Goal: Information Seeking & Learning: Check status

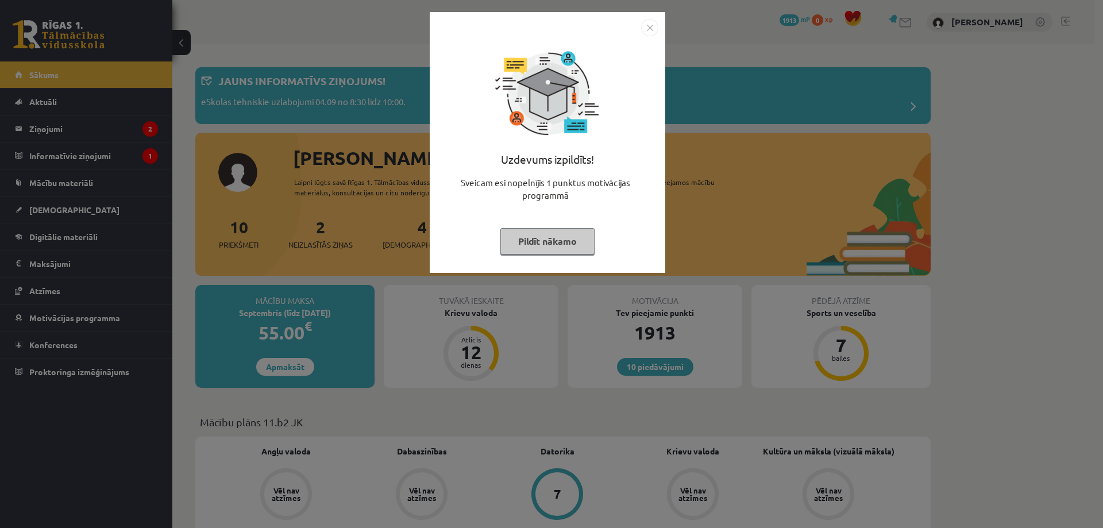
click at [562, 246] on button "Pildīt nākamo" at bounding box center [547, 241] width 94 height 26
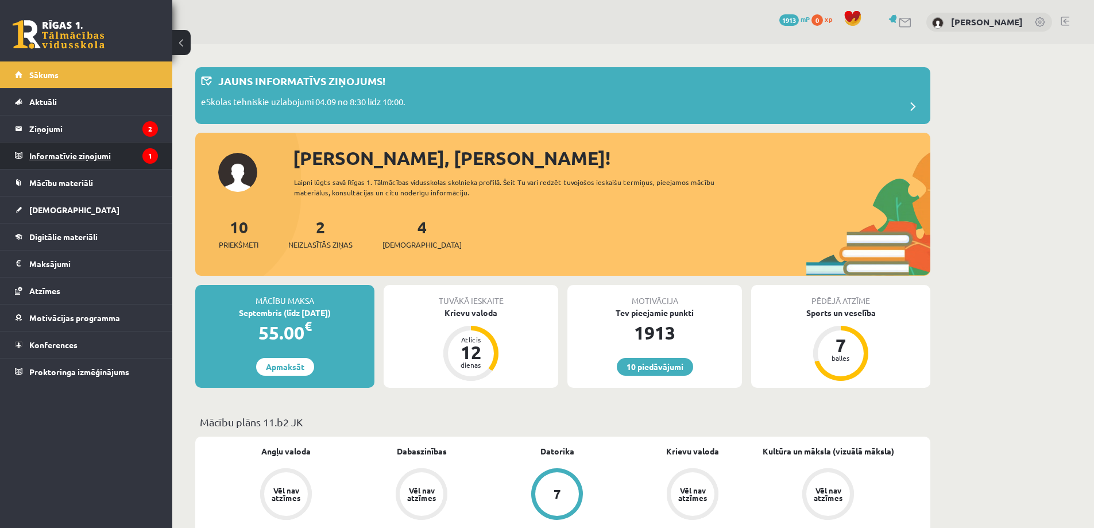
click at [53, 157] on legend "Informatīvie ziņojumi 1" at bounding box center [93, 155] width 129 height 26
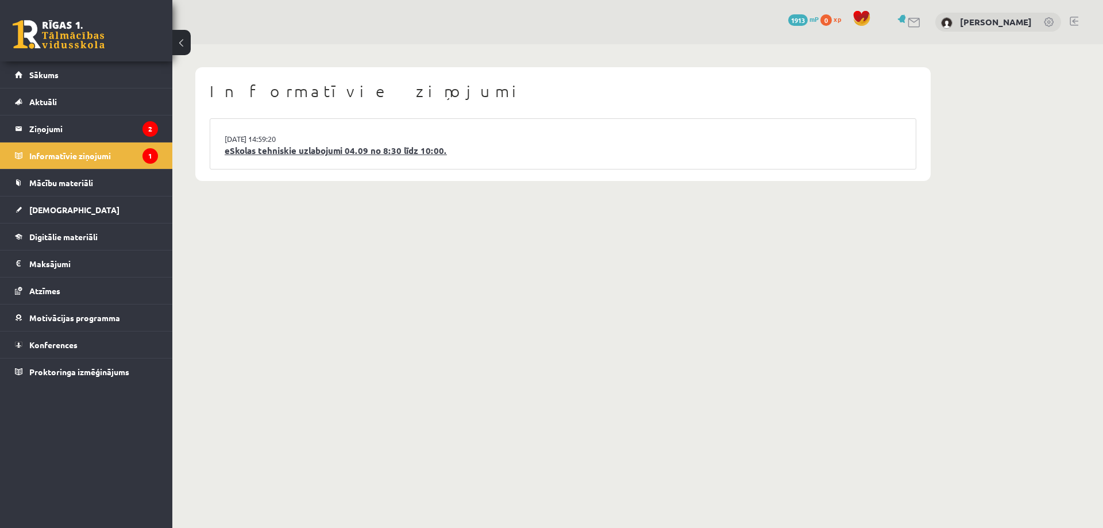
click at [314, 150] on link "eSkolas tehniskie uzlabojumi 04.09 no 8:30 līdz 10:00." at bounding box center [563, 150] width 677 height 13
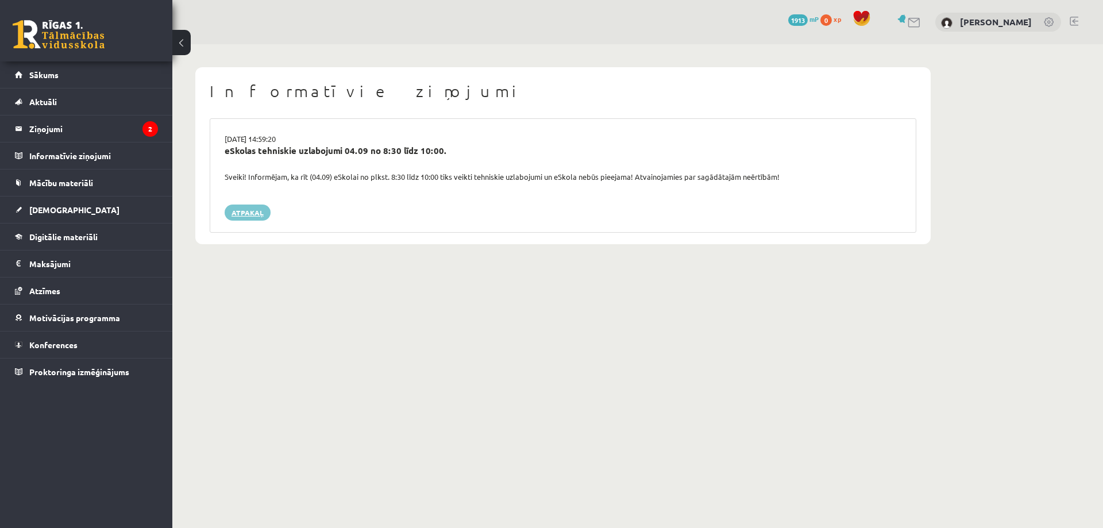
click at [258, 209] on link "Atpakaļ" at bounding box center [248, 212] width 46 height 16
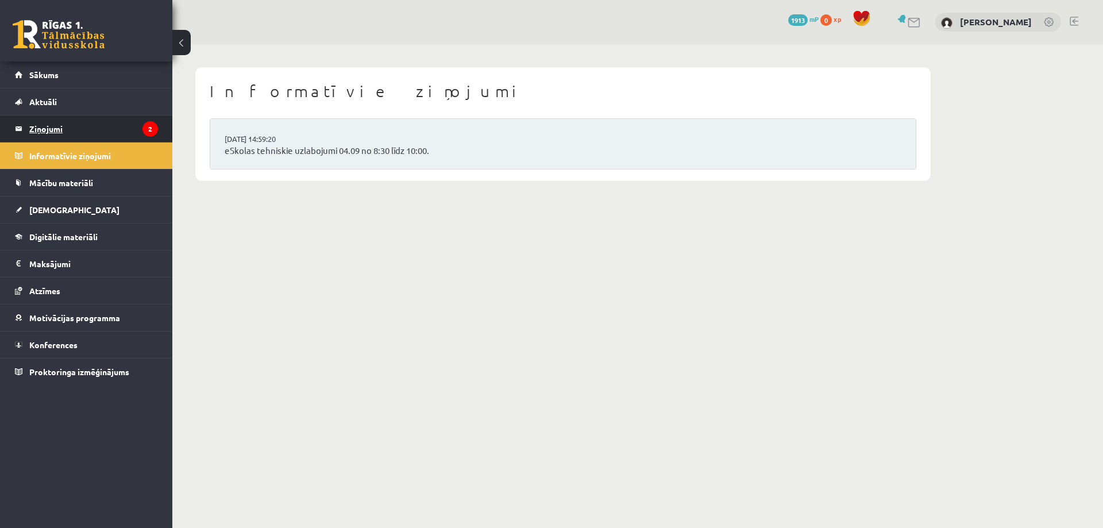
click at [78, 134] on legend "Ziņojumi 2" at bounding box center [93, 128] width 129 height 26
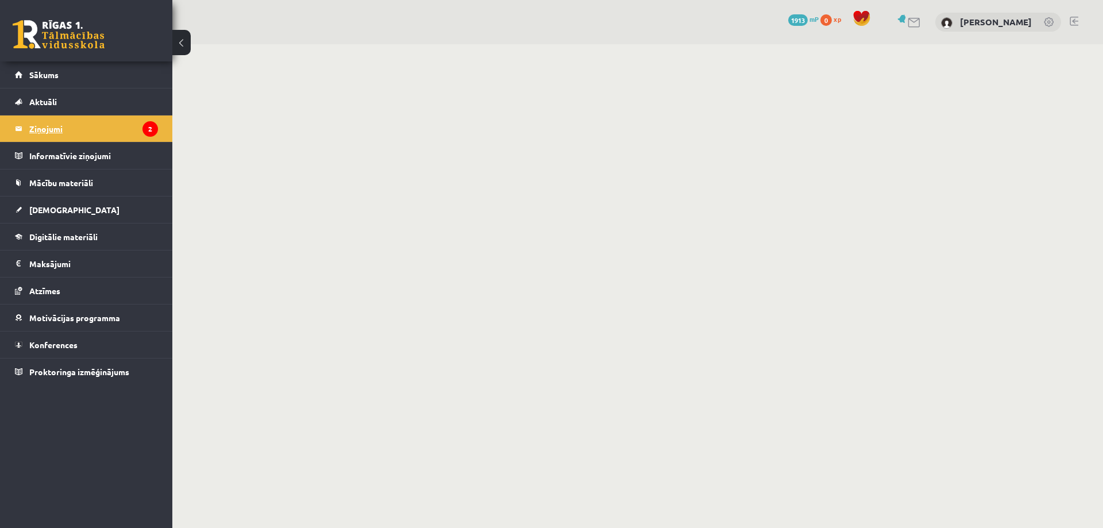
click at [53, 129] on legend "Ziņojumi 2" at bounding box center [93, 128] width 129 height 26
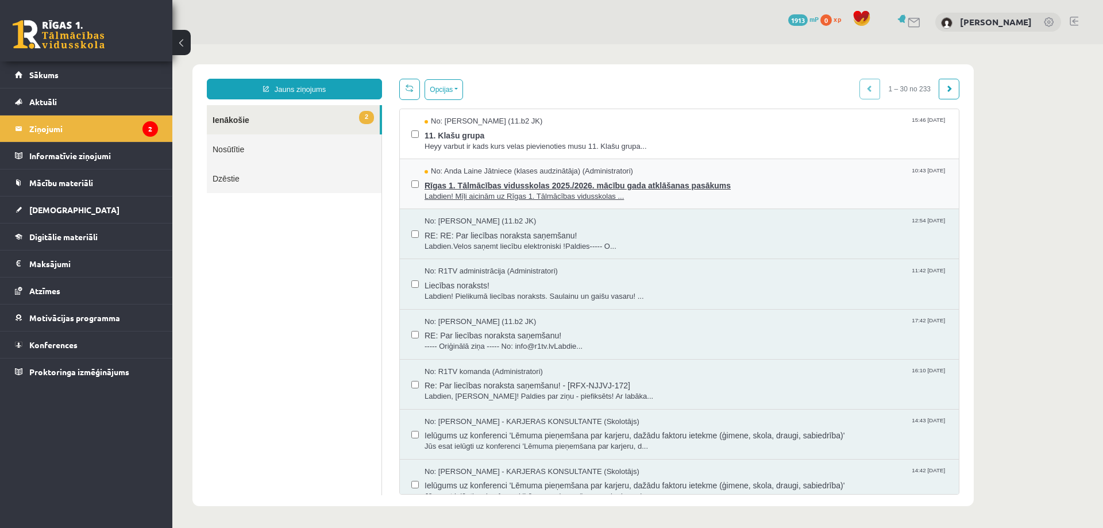
click at [687, 187] on span "Rīgas 1. Tālmācības vidusskolas 2025./2026. mācību gada atklāšanas pasākums" at bounding box center [685, 184] width 523 height 14
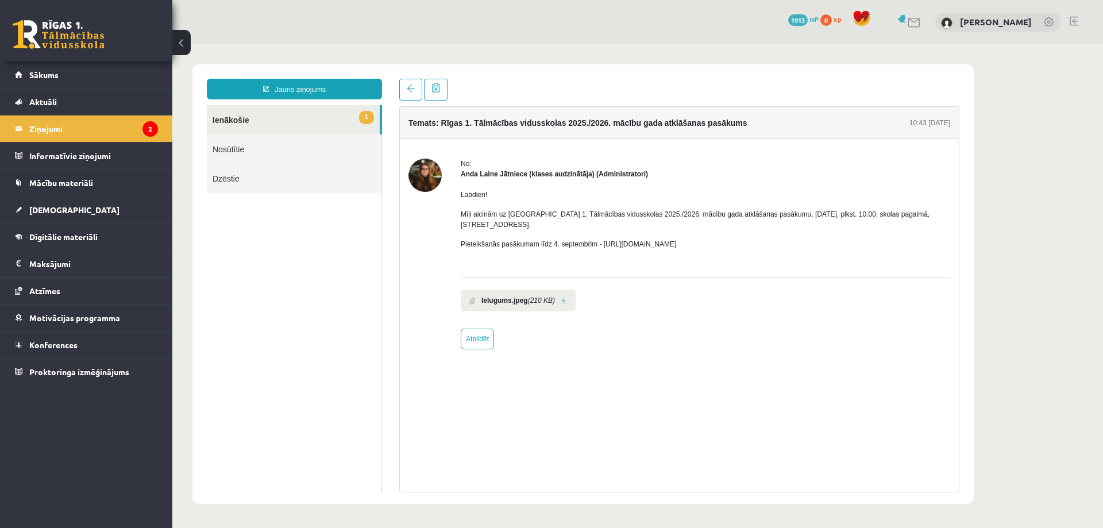
click at [264, 121] on link "1 Ienākošie" at bounding box center [293, 119] width 173 height 29
click at [238, 121] on link "1 Ienākošie" at bounding box center [293, 119] width 173 height 29
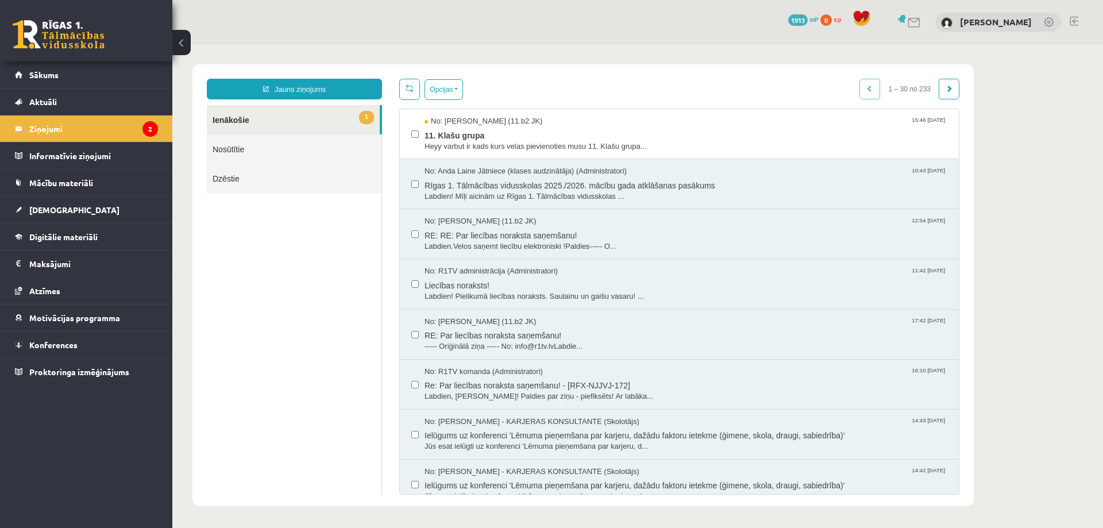
click at [238, 121] on link "1 Ienākošie" at bounding box center [293, 119] width 173 height 29
click at [450, 144] on span "Heyy varbut ir kads kurs velas pievienoties musu 11. Klašu grupa..." at bounding box center [685, 146] width 523 height 11
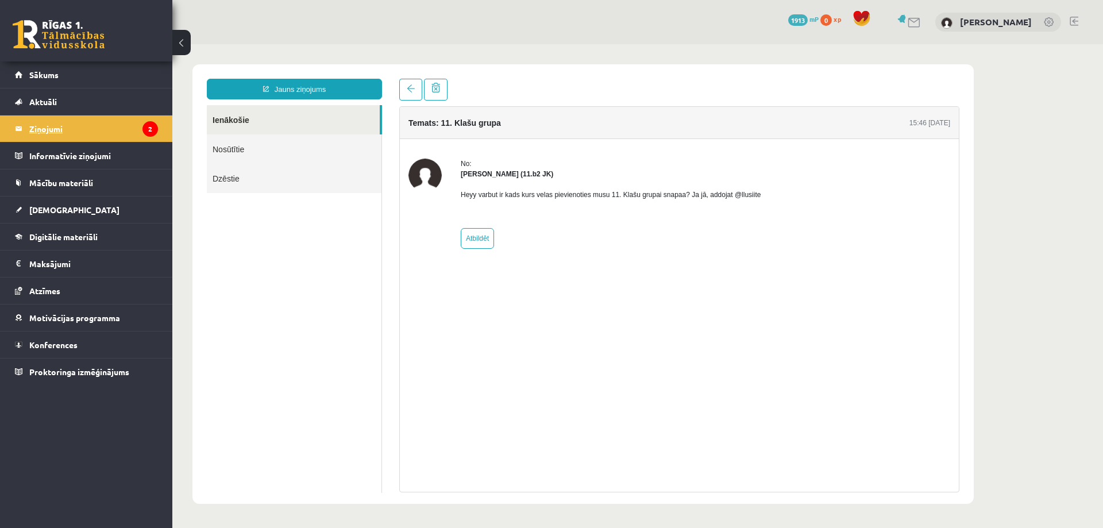
click at [56, 130] on legend "Ziņojumi 2" at bounding box center [93, 128] width 129 height 26
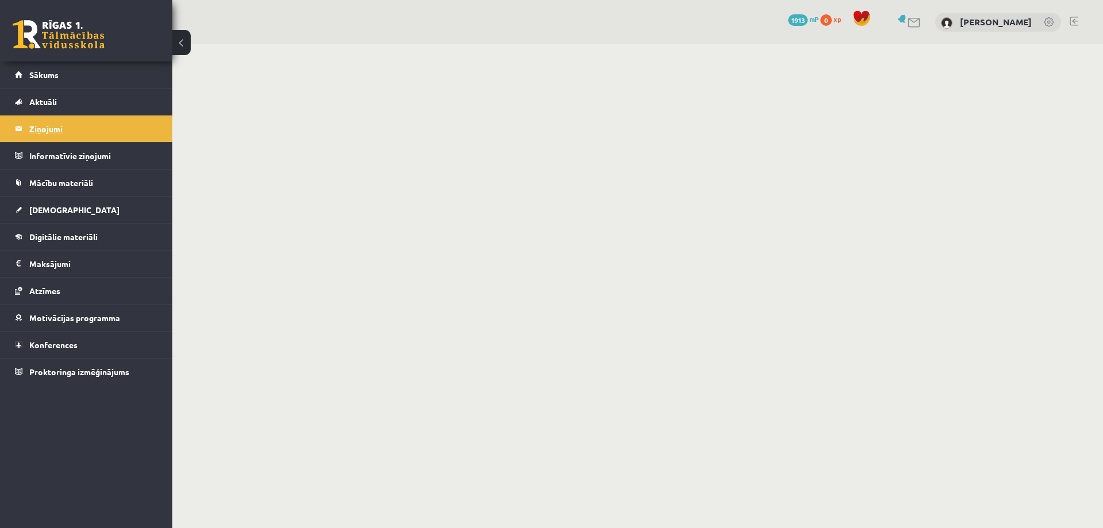
click at [44, 126] on legend "Ziņojumi 2" at bounding box center [93, 128] width 129 height 26
click at [48, 72] on span "Sākums" at bounding box center [43, 74] width 29 height 10
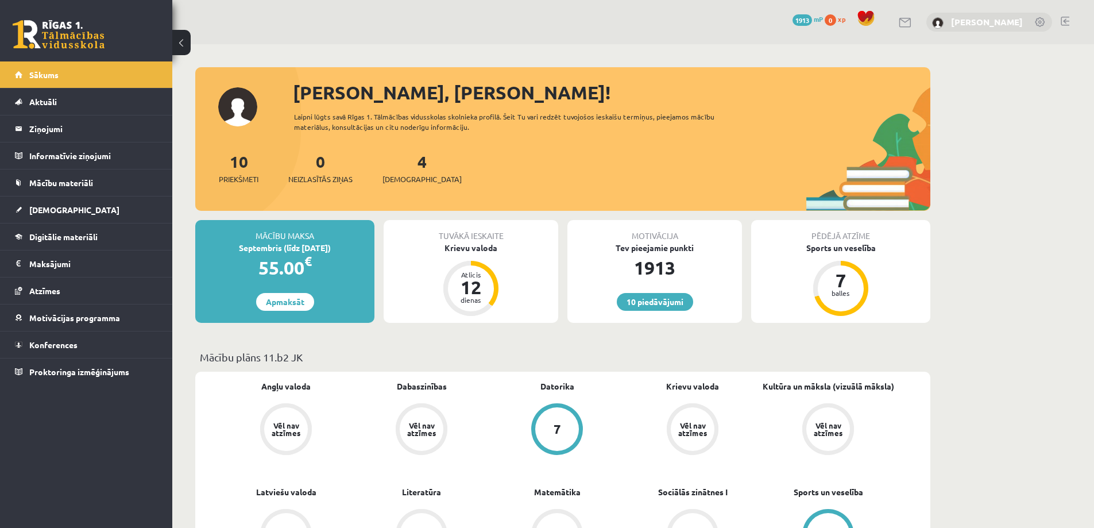
click at [975, 18] on link "[PERSON_NAME]" at bounding box center [987, 21] width 72 height 11
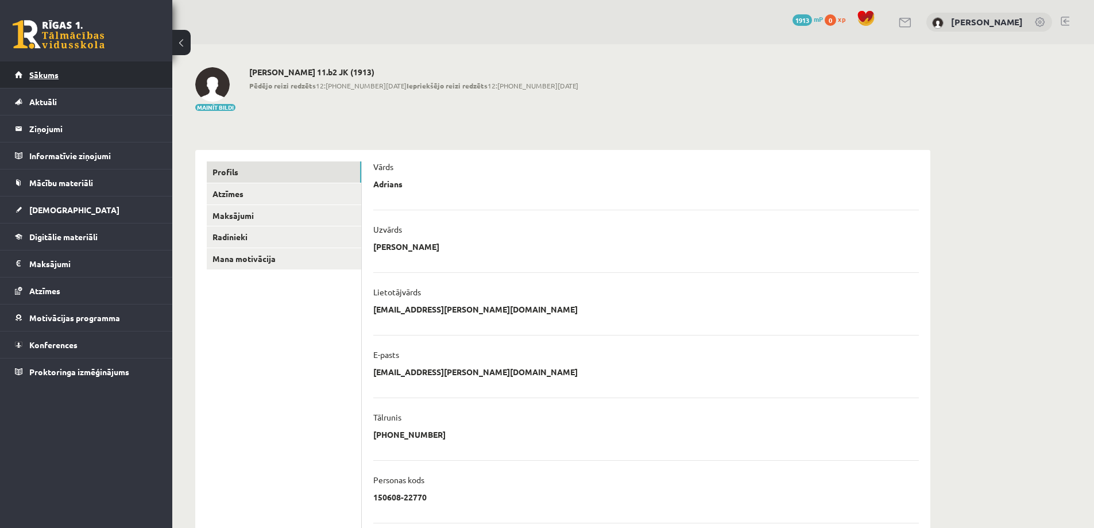
click at [51, 74] on span "Sākums" at bounding box center [43, 74] width 29 height 10
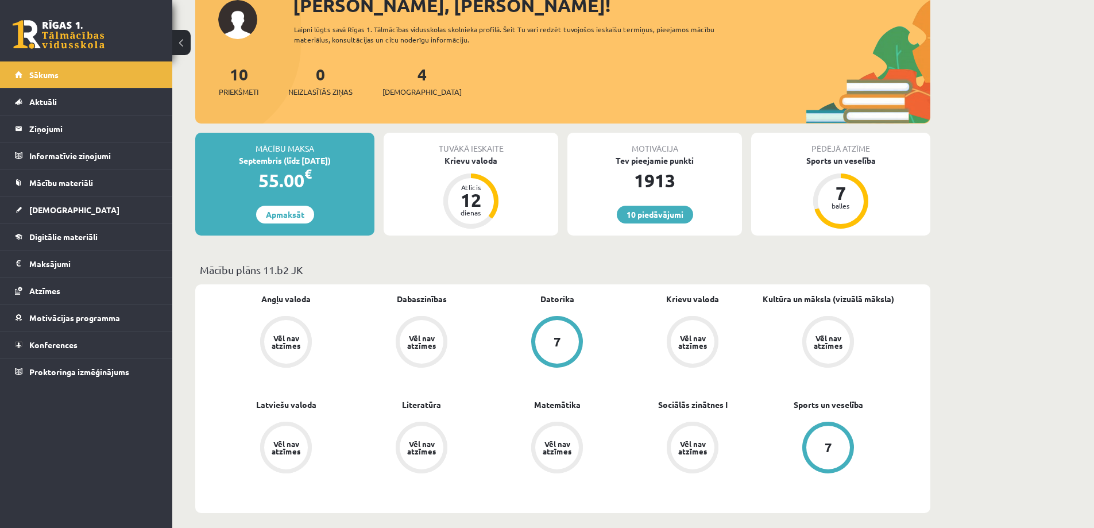
scroll to position [115, 0]
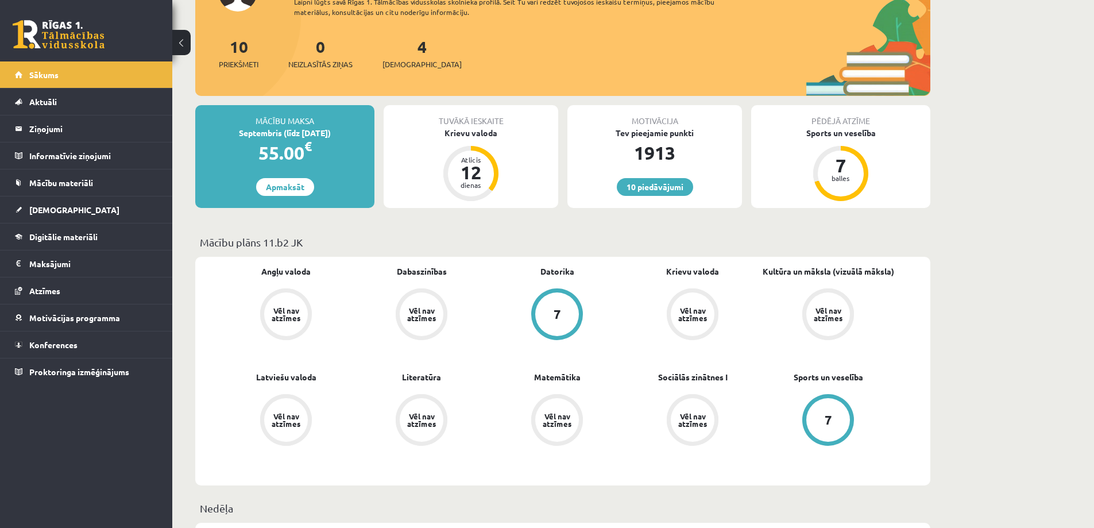
click at [557, 308] on div "7" at bounding box center [557, 314] width 7 height 13
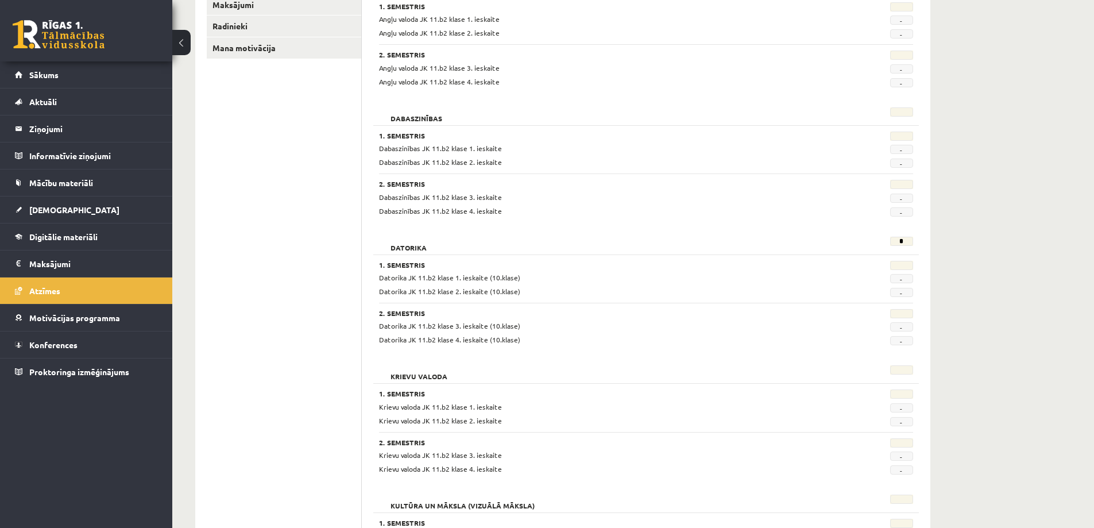
scroll to position [172, 0]
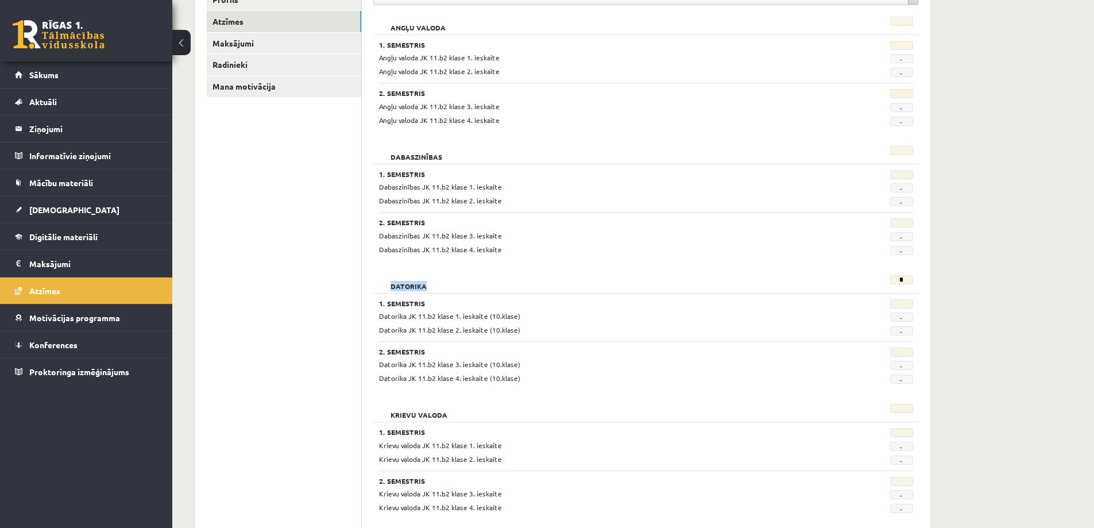
drag, startPoint x: 390, startPoint y: 284, endPoint x: 922, endPoint y: 284, distance: 531.8
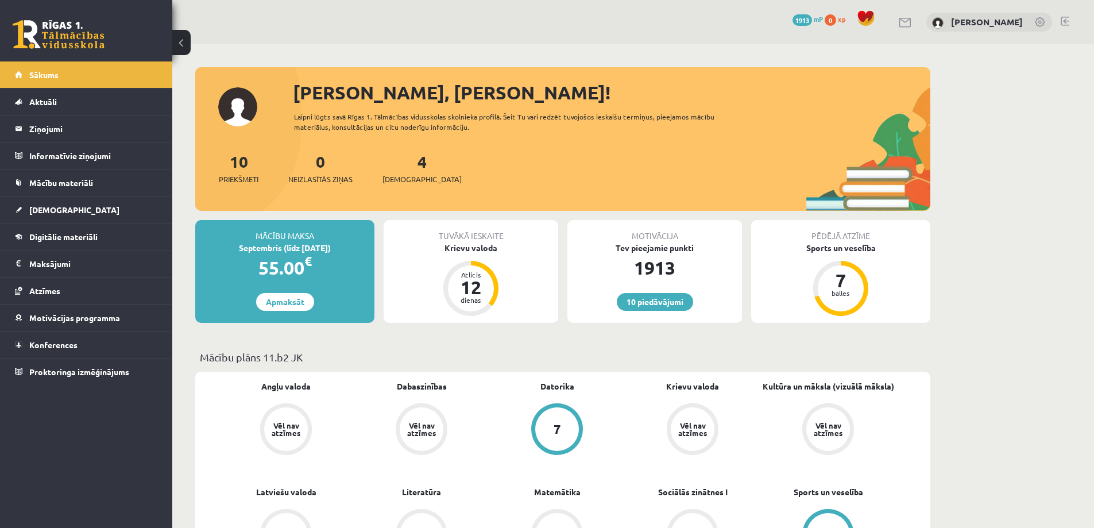
scroll to position [115, 0]
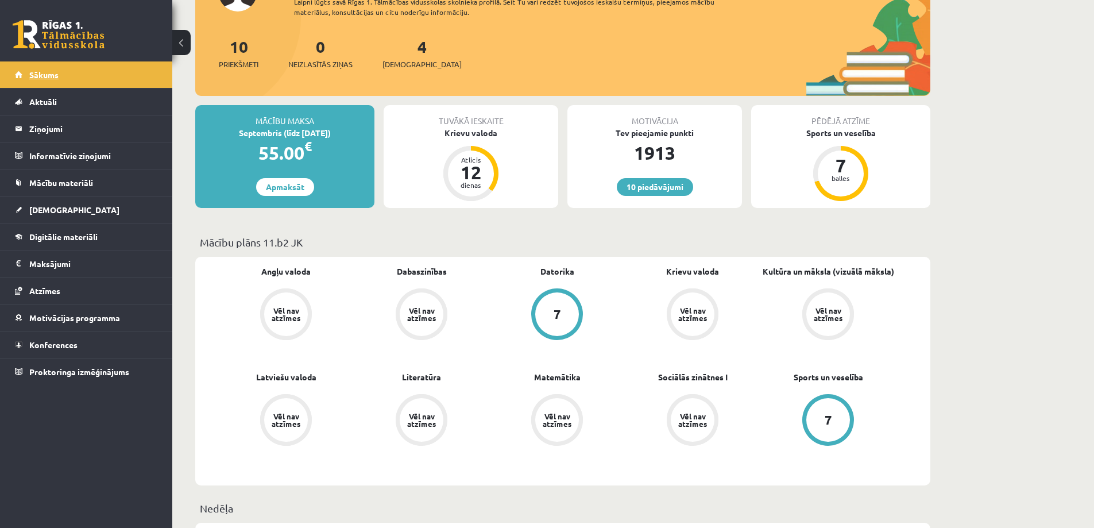
click at [36, 75] on span "Sākums" at bounding box center [43, 74] width 29 height 10
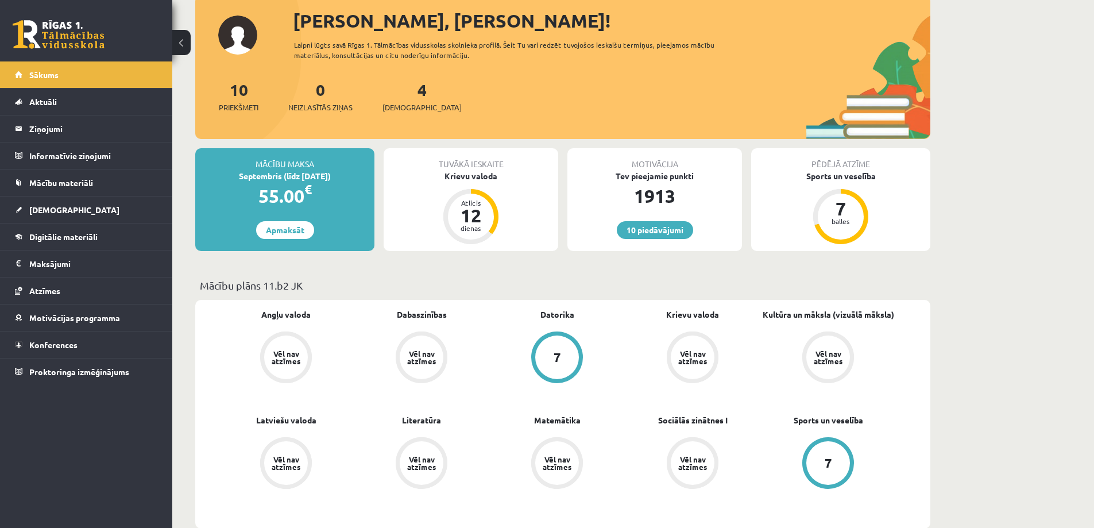
scroll to position [57, 0]
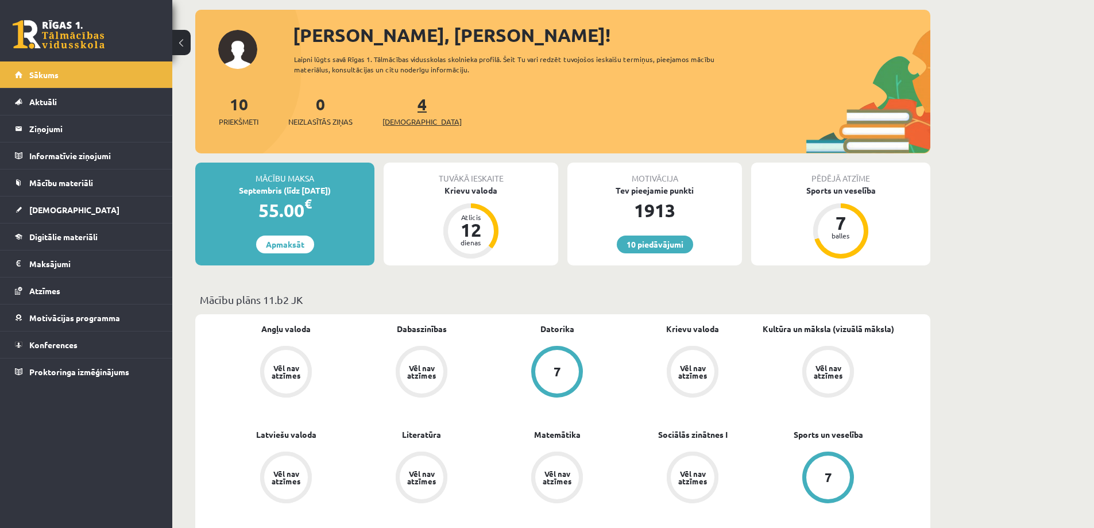
click at [400, 105] on link "4 Ieskaites" at bounding box center [422, 111] width 79 height 34
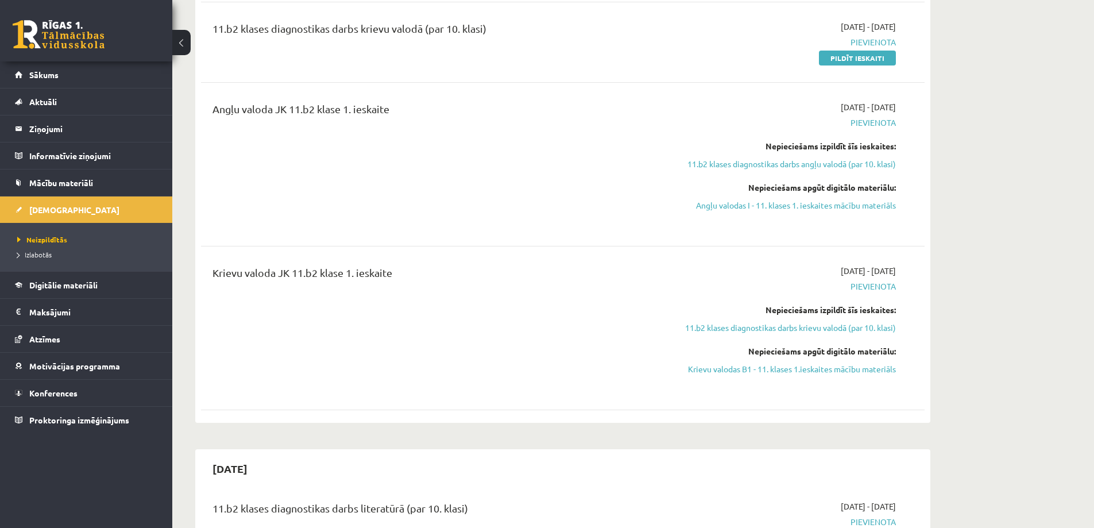
scroll to position [402, 0]
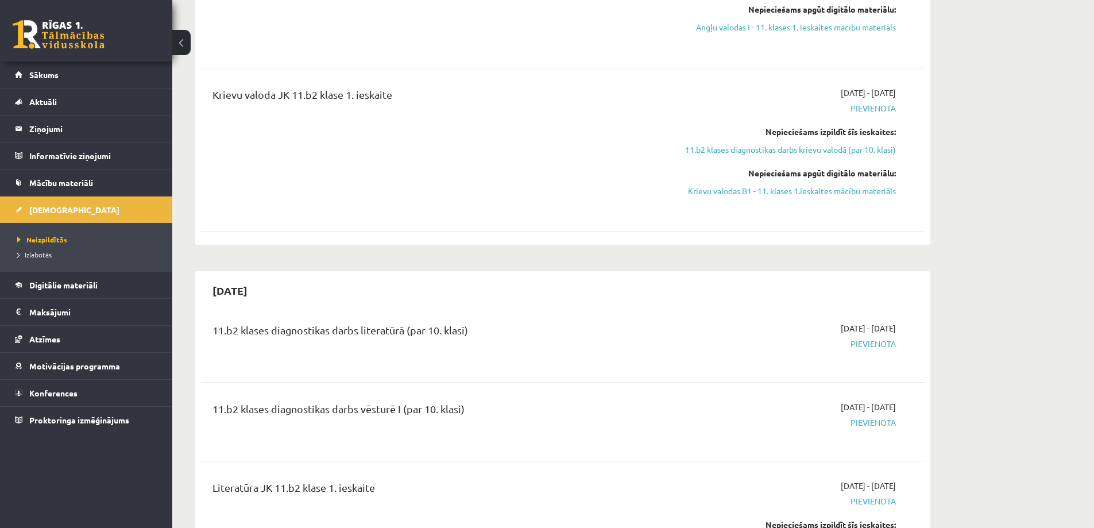
drag, startPoint x: 212, startPoint y: 288, endPoint x: 302, endPoint y: 299, distance: 90.8
click at [303, 299] on div "2025-09-30" at bounding box center [563, 290] width 724 height 27
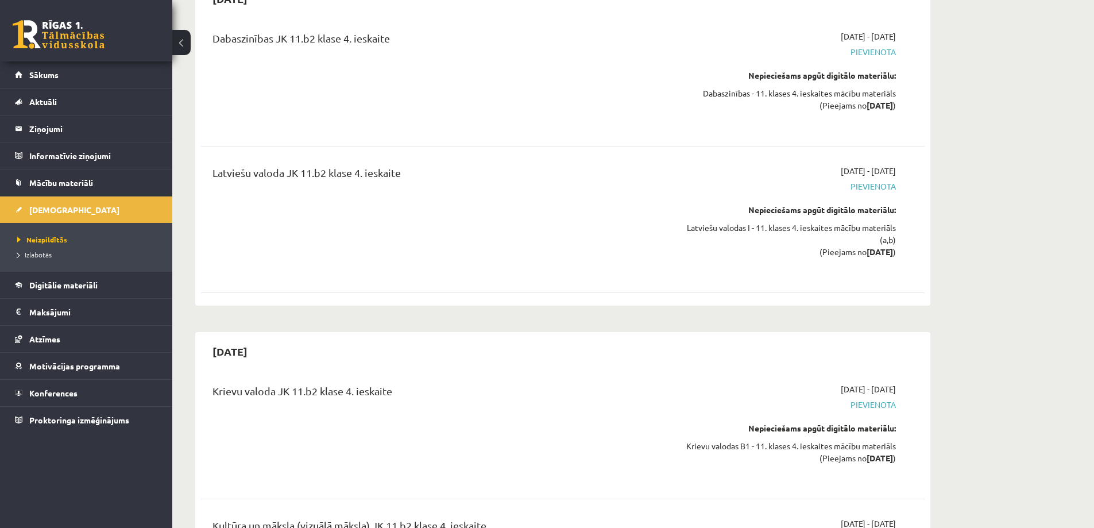
scroll to position [7358, 0]
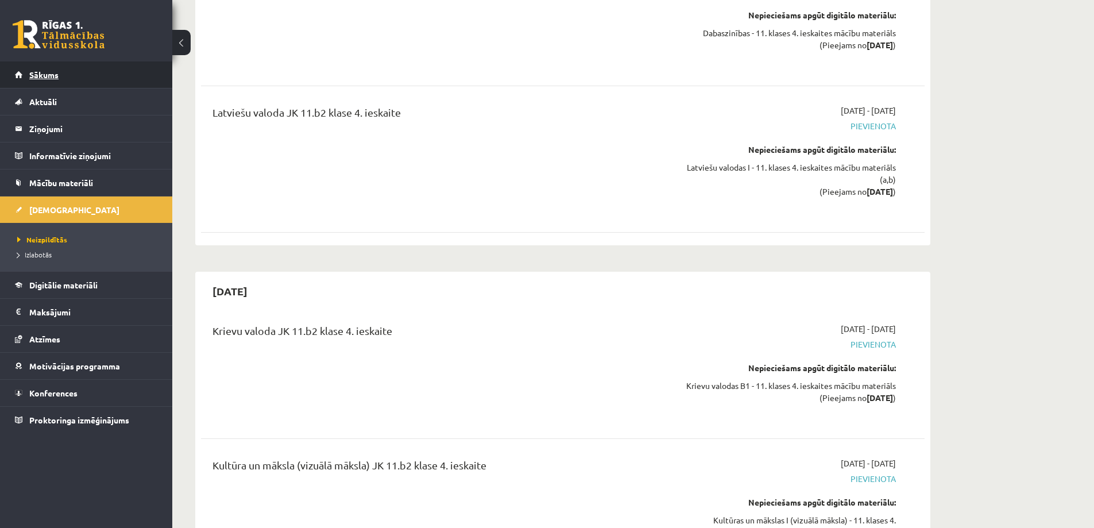
click at [79, 78] on link "Sākums" at bounding box center [86, 74] width 143 height 26
